Goal: Task Accomplishment & Management: Complete application form

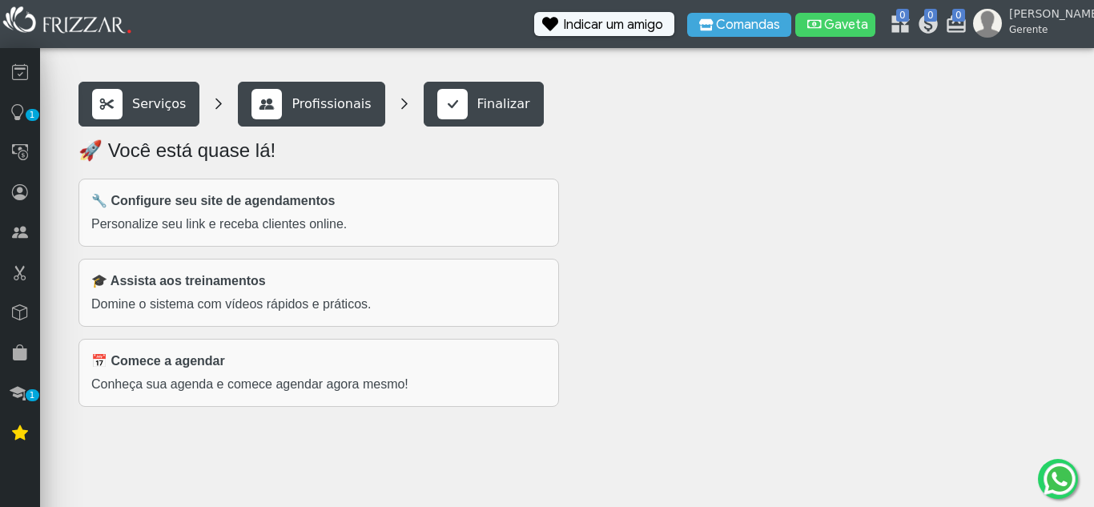
click at [477, 98] on p "Finalizar" at bounding box center [503, 103] width 53 height 19
click at [28, 391] on span "1" at bounding box center [33, 395] width 14 height 12
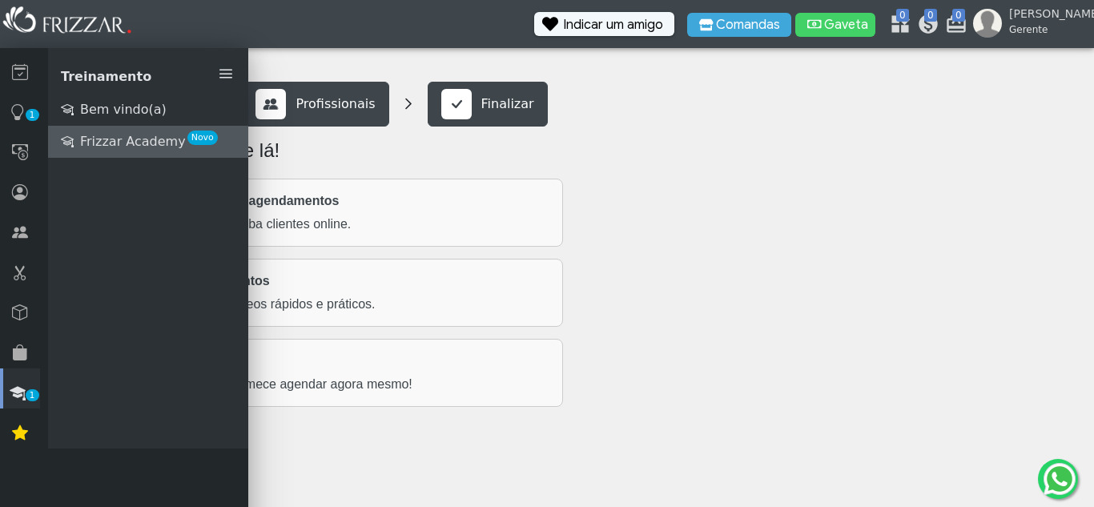
click at [140, 149] on span "Frizzar Academy" at bounding box center [133, 141] width 106 height 19
click at [649, 118] on ul "Serviços Profissionais Finalizar" at bounding box center [572, 104] width 981 height 45
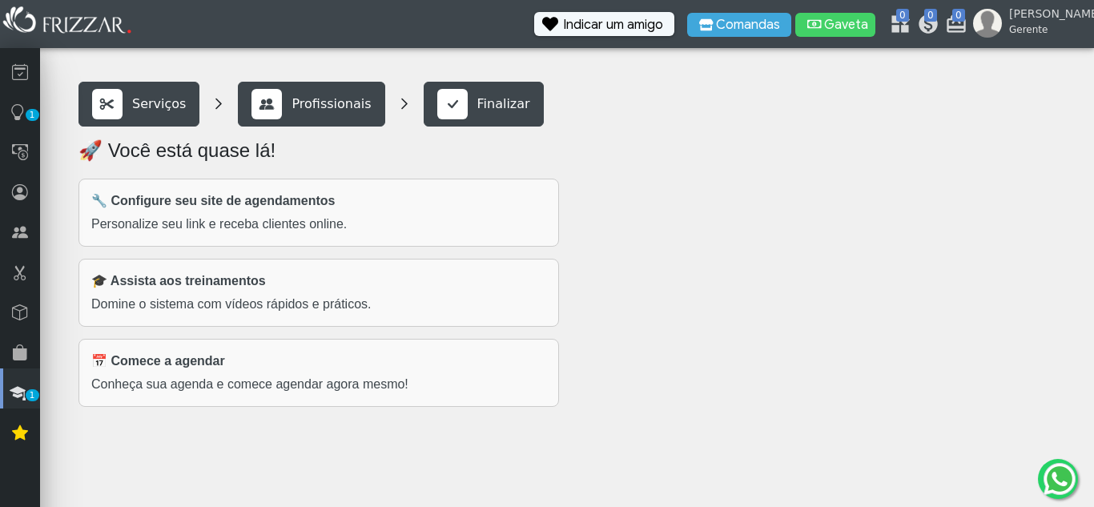
click at [301, 222] on p "Personalize seu link e receba clientes online." at bounding box center [318, 224] width 455 height 19
